Goal: Task Accomplishment & Management: Complete application form

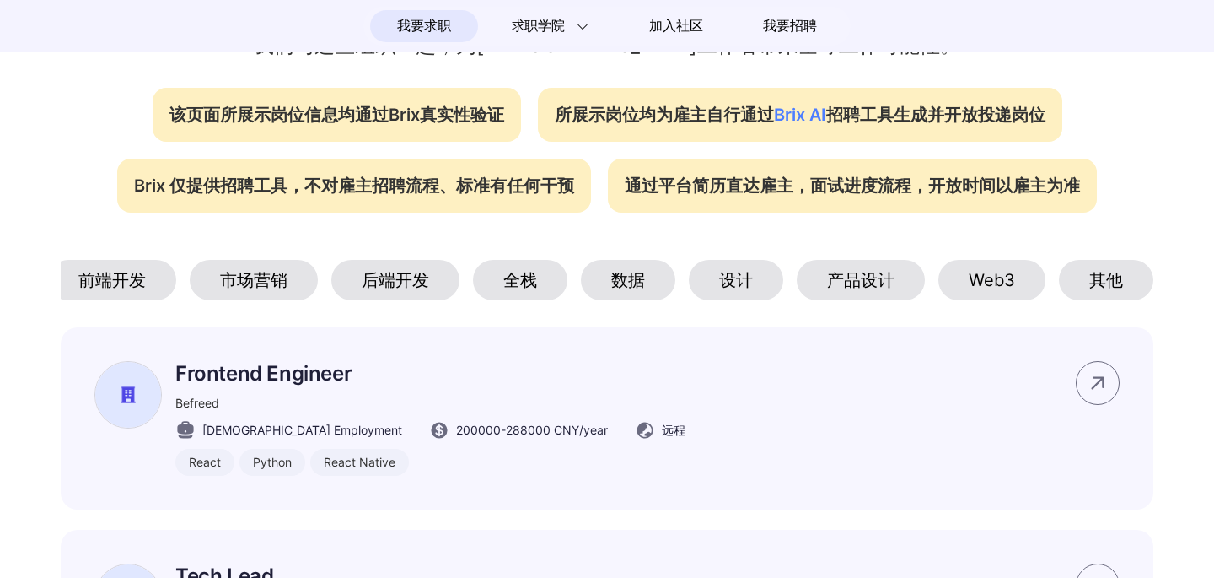
click at [876, 300] on div "产品设计" at bounding box center [861, 280] width 128 height 40
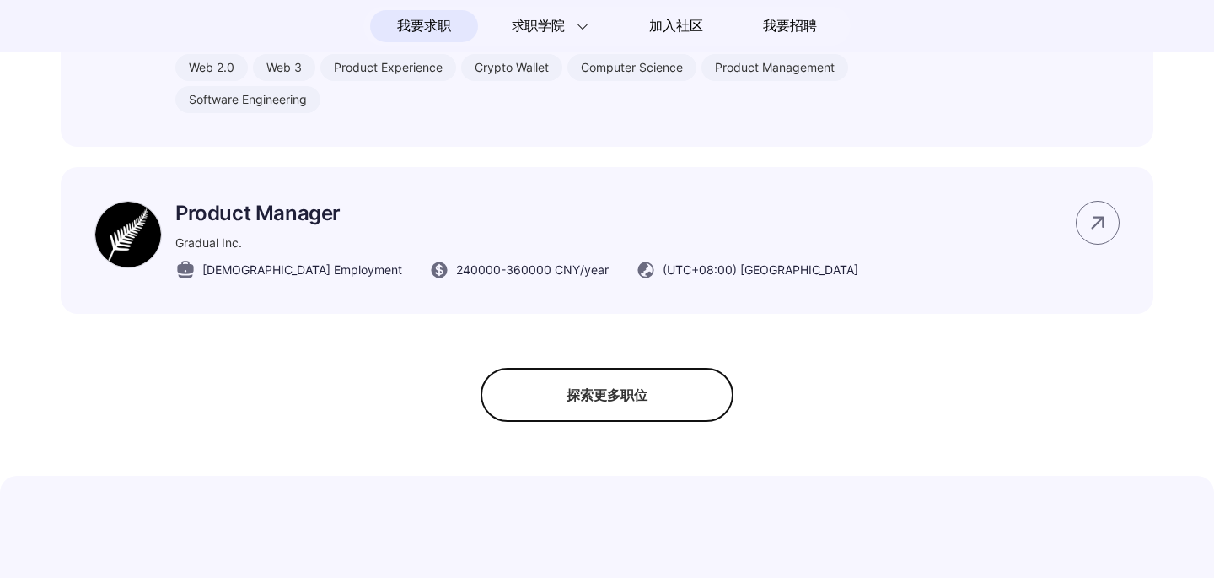
scroll to position [1428, 0]
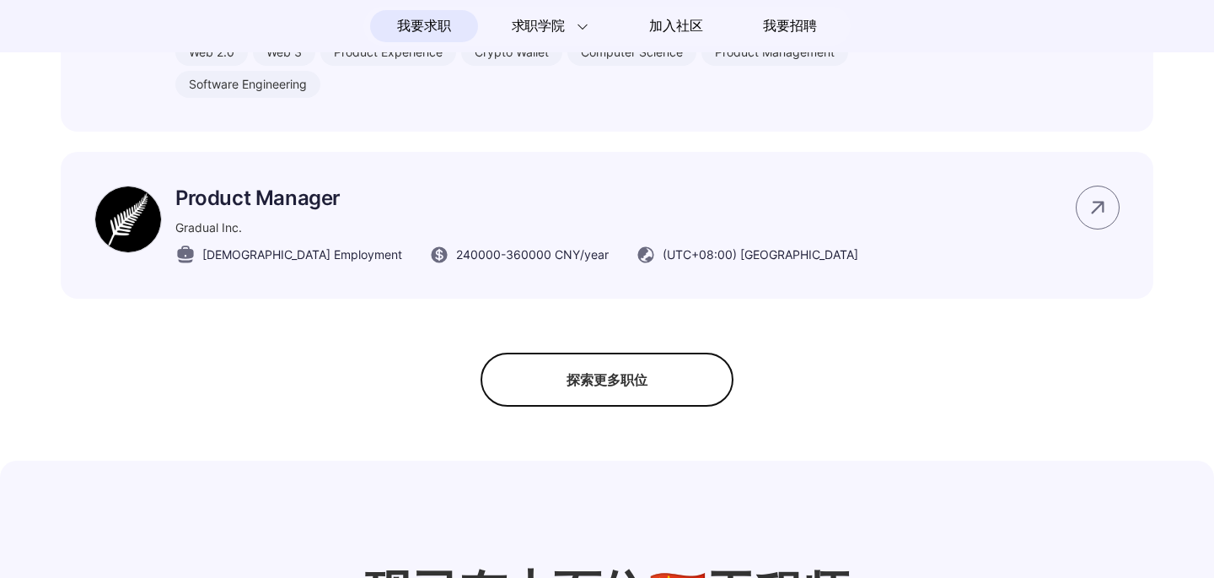
click at [579, 400] on div "探索更多职位" at bounding box center [607, 380] width 253 height 54
click at [614, 387] on div "隐藏更多职位" at bounding box center [607, 380] width 253 height 54
click at [618, 375] on div "探索更多职位" at bounding box center [607, 380] width 253 height 54
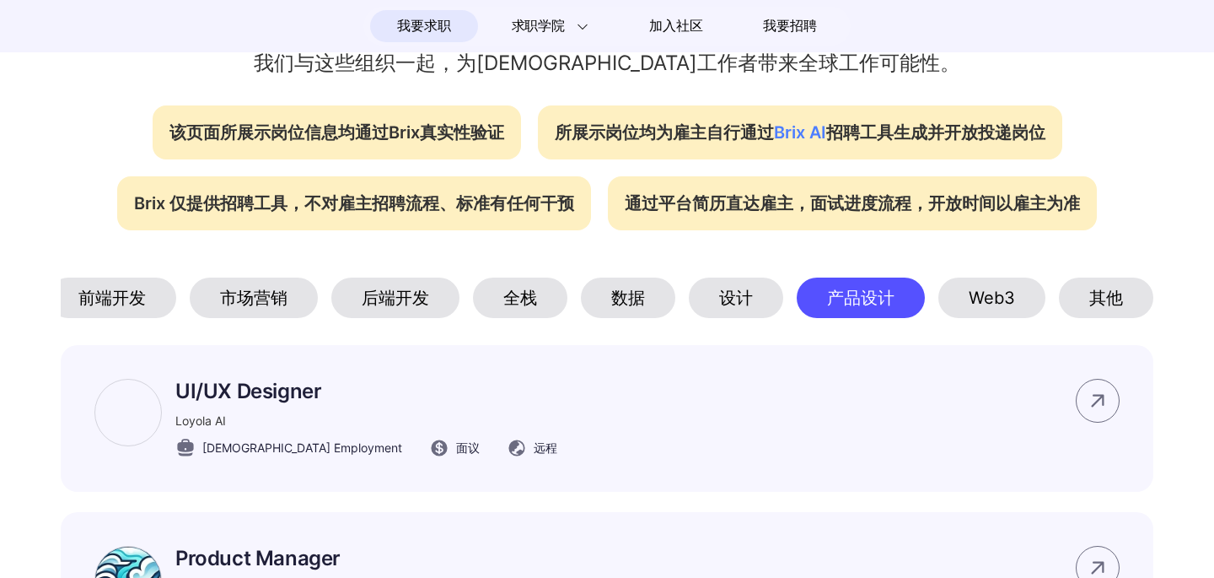
scroll to position [686, 0]
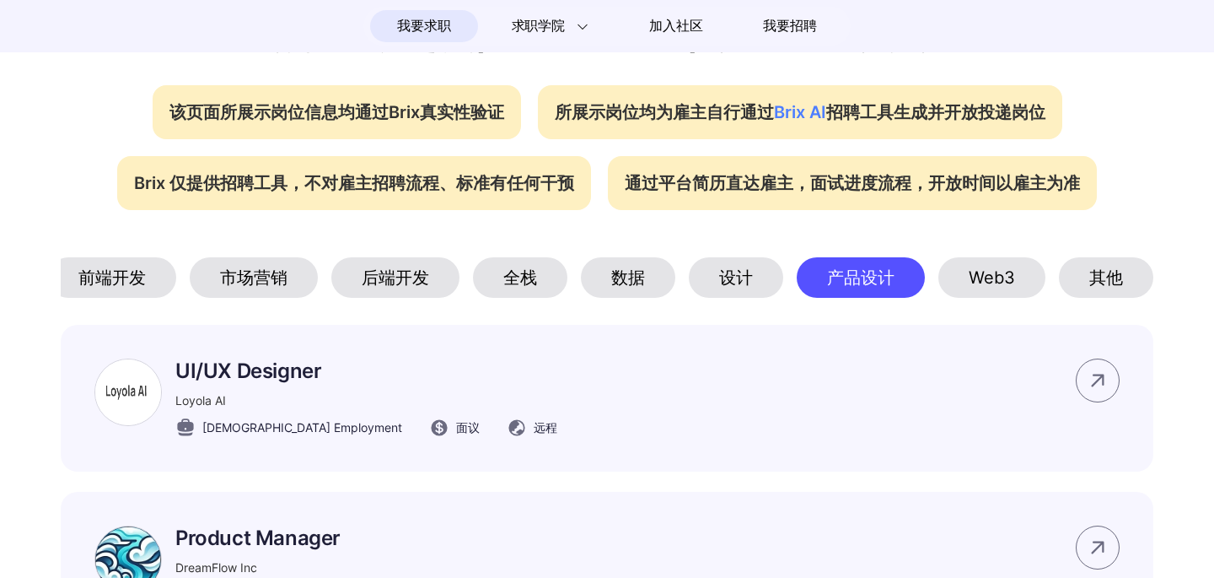
click at [1025, 267] on div "Web3" at bounding box center [992, 277] width 107 height 40
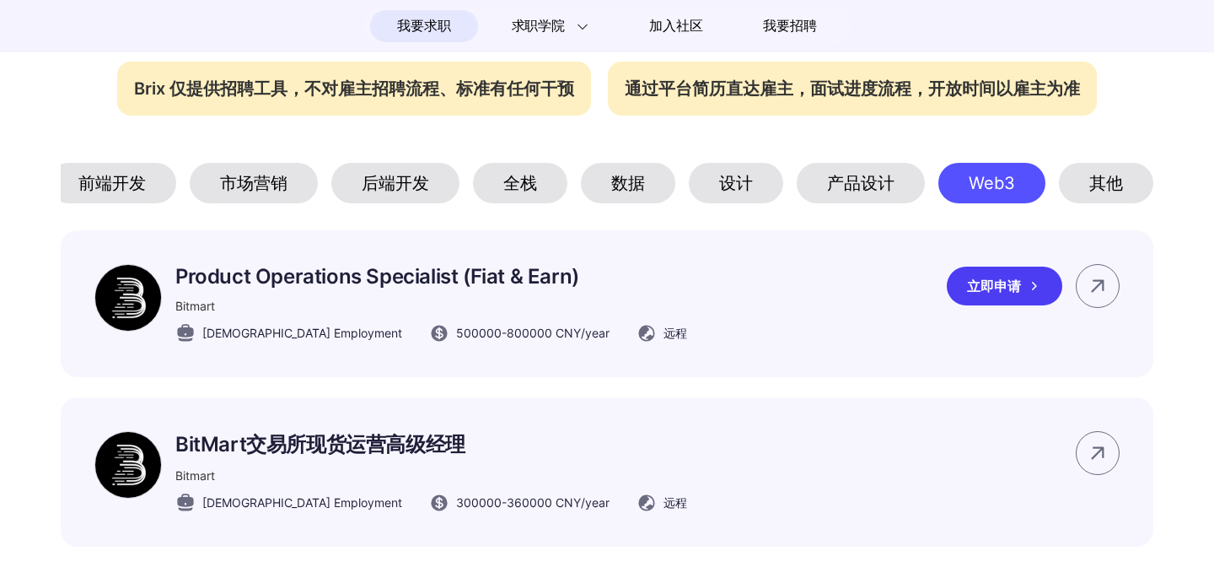
scroll to position [772, 0]
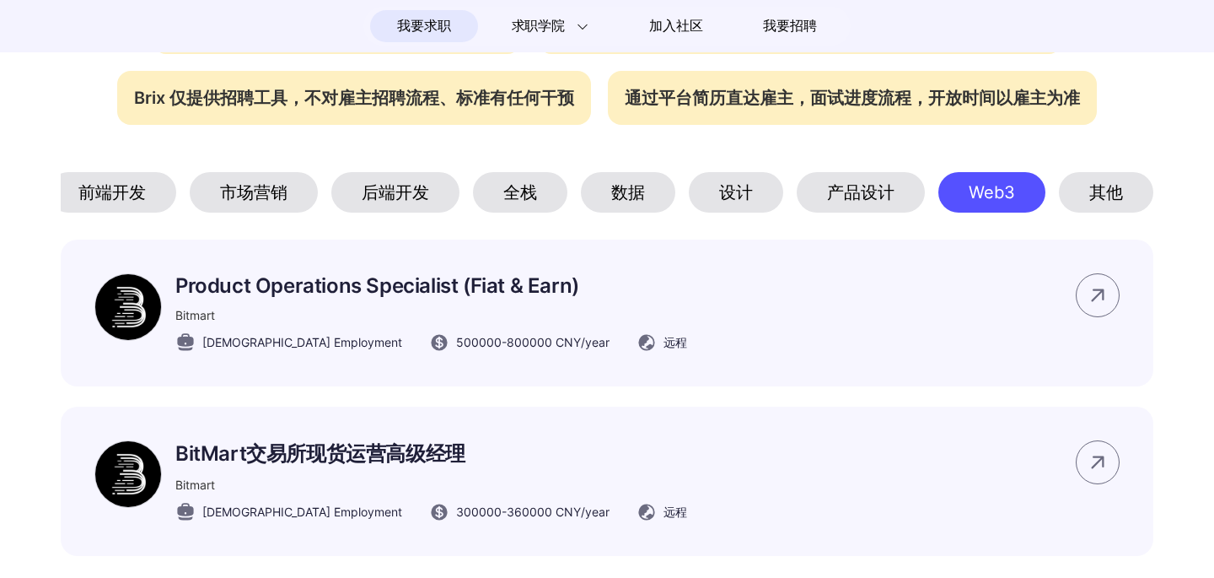
click at [870, 196] on div "产品设计" at bounding box center [861, 192] width 128 height 40
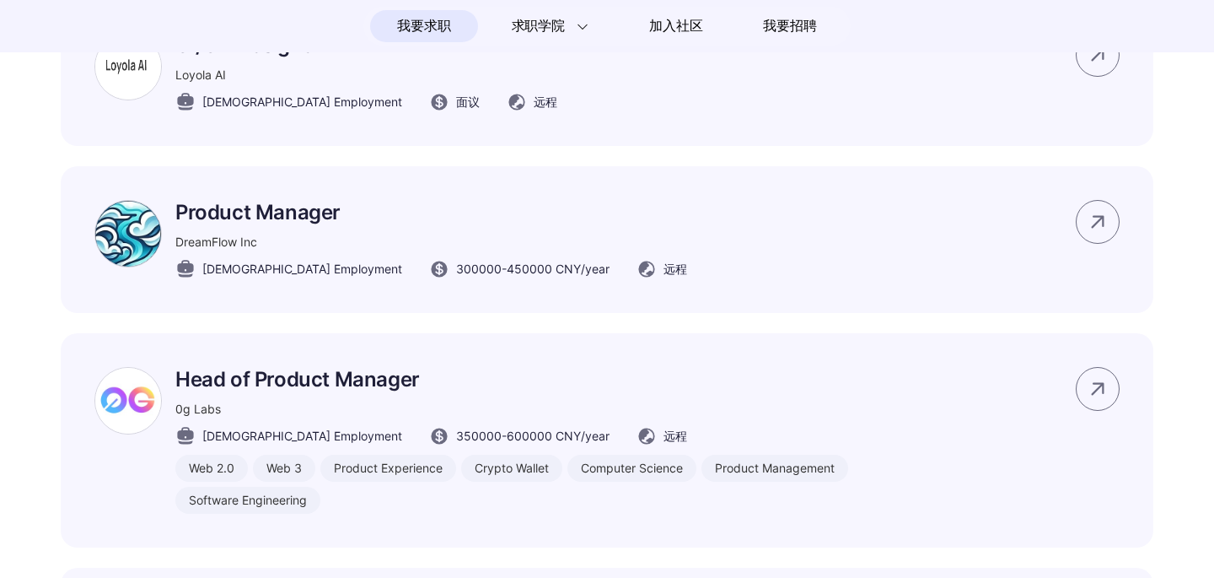
scroll to position [1020, 0]
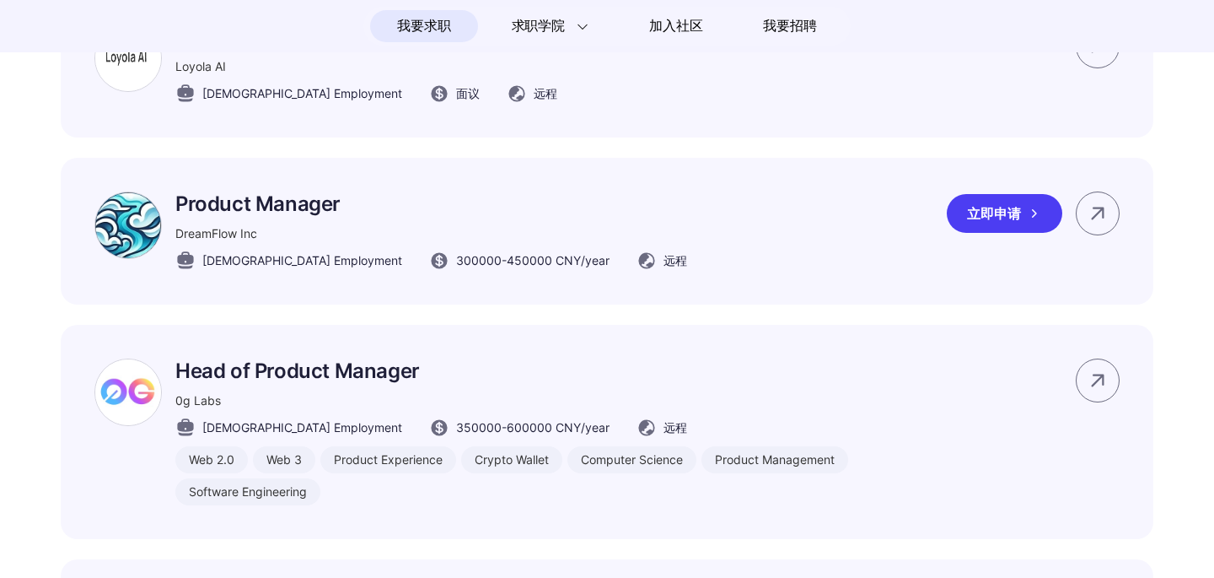
click at [1008, 223] on div "立即申请" at bounding box center [1005, 213] width 116 height 39
